Goal: Task Accomplishment & Management: Manage account settings

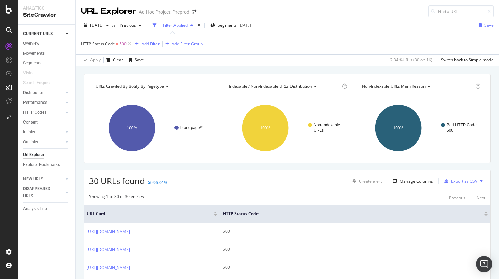
scroll to position [721, 0]
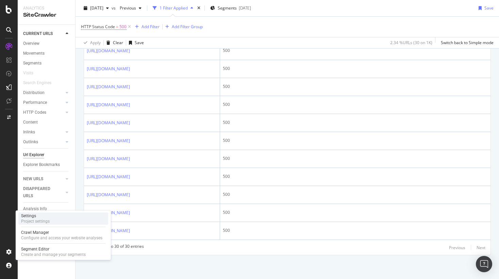
click at [42, 214] on div "Settings" at bounding box center [35, 216] width 29 height 5
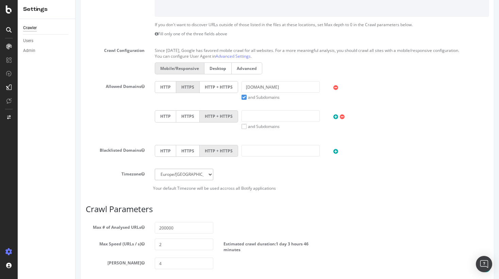
scroll to position [301, 0]
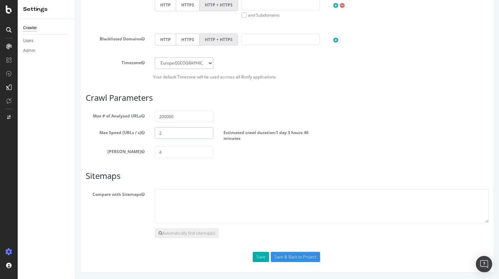
click at [173, 135] on input "2" at bounding box center [184, 133] width 59 height 12
type input "1"
click at [166, 117] on input "200000" at bounding box center [184, 117] width 59 height 12
click at [174, 155] on input "4" at bounding box center [184, 153] width 59 height 12
type input "5"
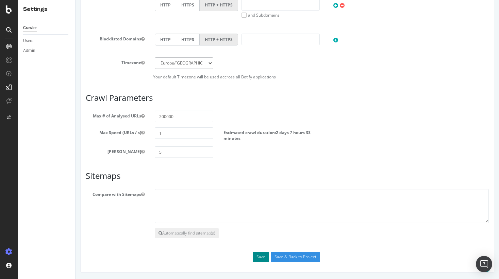
click at [261, 256] on button "Save" at bounding box center [261, 257] width 16 height 10
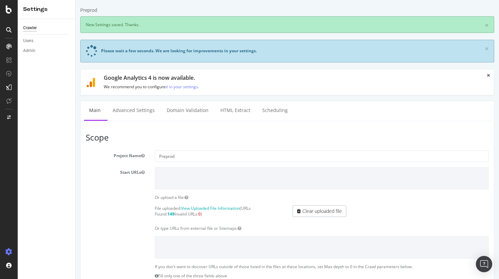
scroll to position [0, 0]
click at [131, 110] on link "Advanced Settings" at bounding box center [133, 110] width 52 height 19
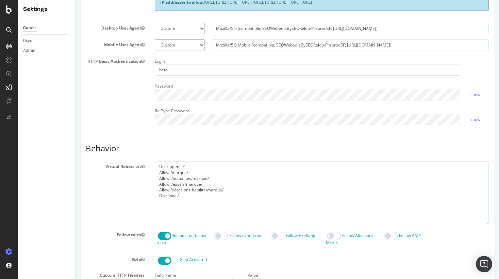
scroll to position [201, 0]
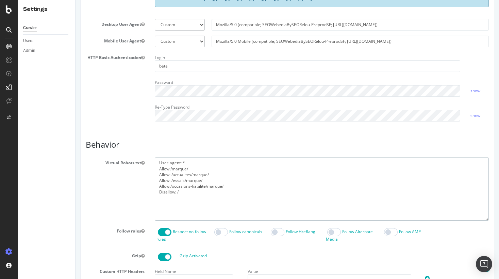
click at [236, 192] on textarea "User-agent: * Allow:/marque/ Allow: /actualites/marque/ Allow: /essais/marque/ …" at bounding box center [322, 189] width 334 height 63
paste textarea "Allow: /modele/ Allow: /actualites/modele/ Allow: /essais/modele/ Allow: /fiche…"
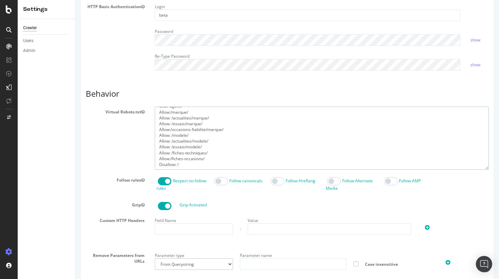
scroll to position [356, 0]
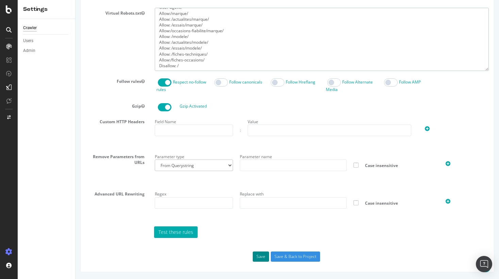
type textarea "User-agent: * Allow:/marque/ Allow: /actualites/marque/ Allow: /essais/marque/ …"
click at [261, 258] on button "Save" at bounding box center [261, 257] width 16 height 10
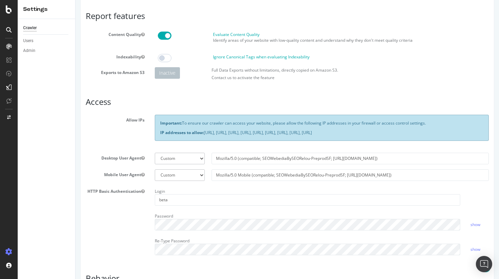
scroll to position [0, 0]
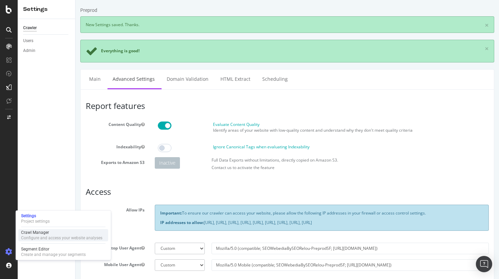
click at [28, 236] on div "Configure and access your website analyses" at bounding box center [61, 238] width 81 height 5
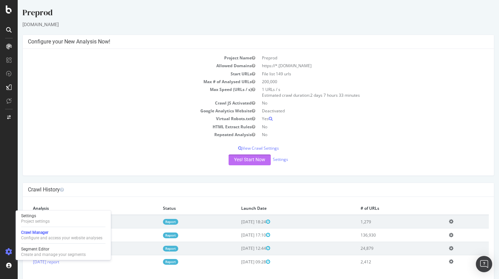
click at [247, 160] on button "Yes! Start Now" at bounding box center [249, 160] width 42 height 11
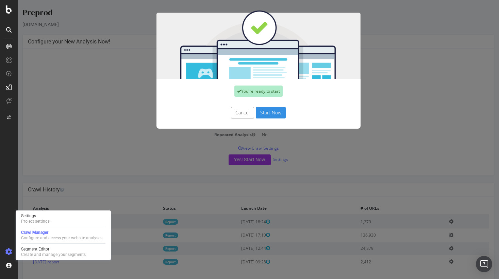
click at [274, 114] on button "Start Now" at bounding box center [271, 113] width 30 height 12
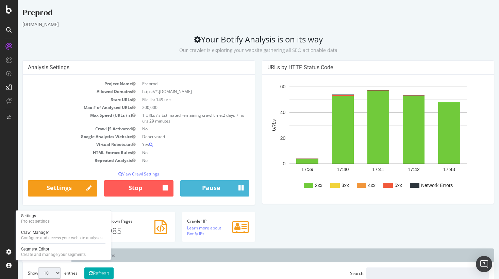
click at [347, 45] on p "Our crawler is exploring your website gathering all SEO actionable data" at bounding box center [258, 49] width 472 height 10
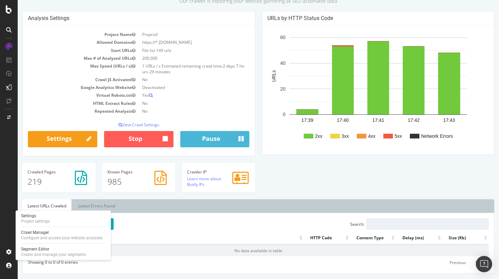
scroll to position [159, 0]
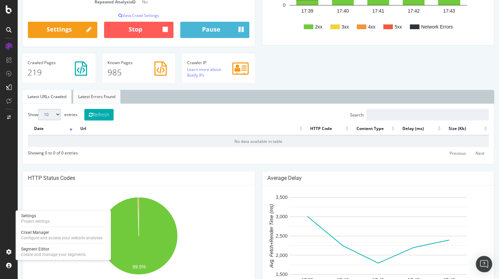
click at [107, 103] on link "Latest Errors Found" at bounding box center [96, 97] width 47 height 14
click at [121, 143] on link "[URL][DOMAIN_NAME]" at bounding box center [99, 142] width 43 height 6
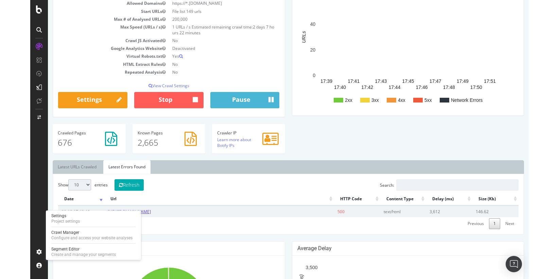
scroll to position [142, 0]
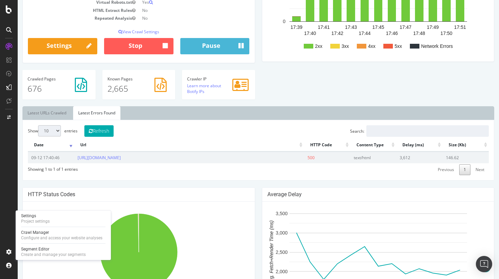
click at [131, 127] on div "Show 10 25 50 100 entries Refresh Search: Date Url HTTP Code Content Type Delay…" at bounding box center [258, 150] width 461 height 50
click at [106, 132] on button "Refresh" at bounding box center [98, 131] width 29 height 12
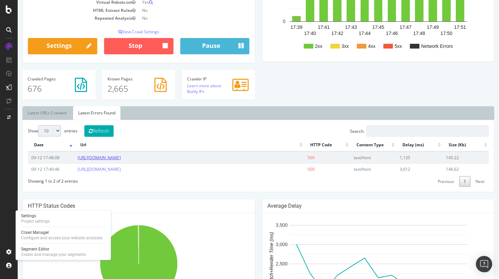
click at [121, 160] on link "[URL][DOMAIN_NAME]" at bounding box center [99, 158] width 43 height 6
